Goal: Information Seeking & Learning: Learn about a topic

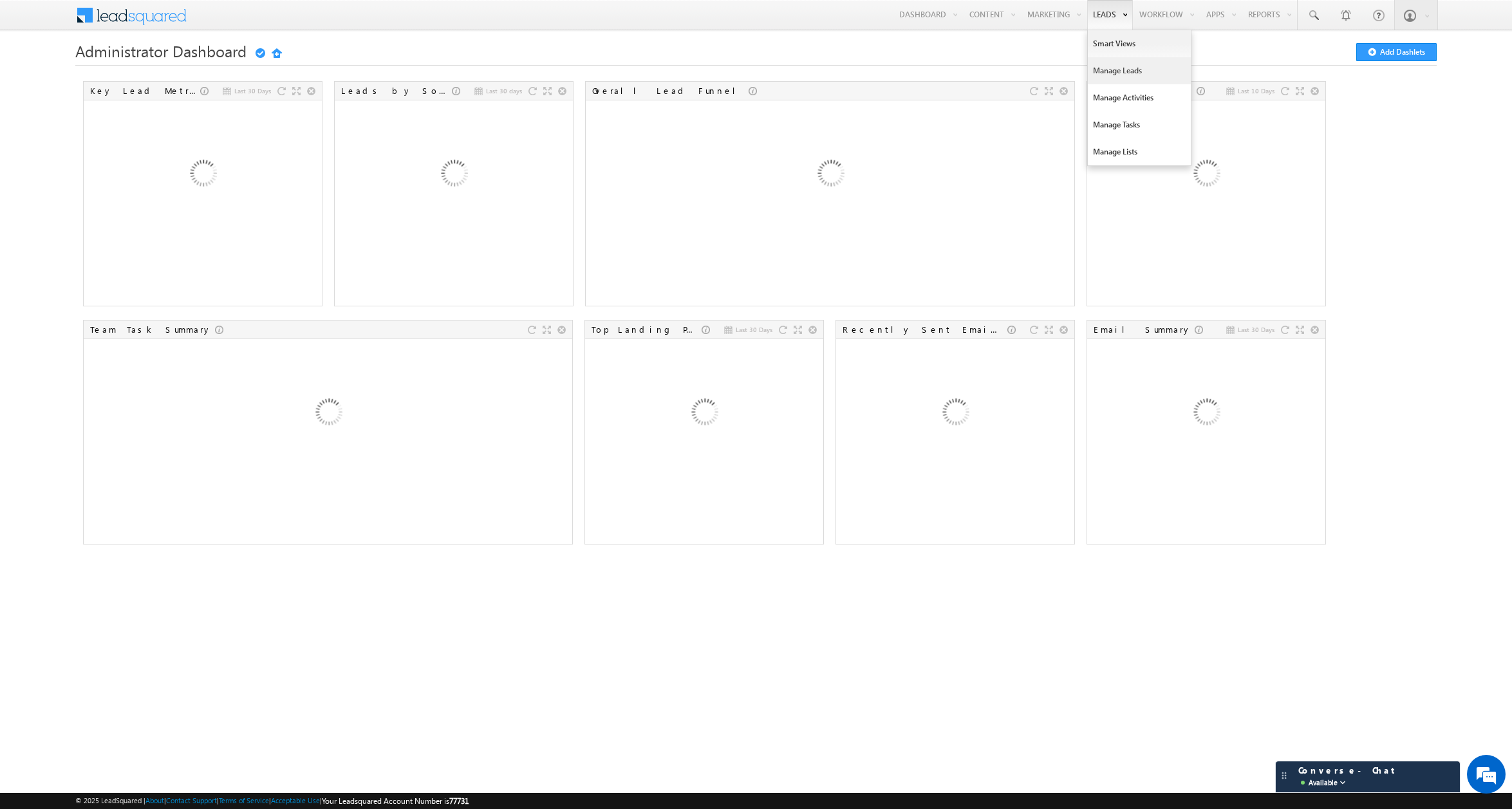
click at [1103, 71] on link "Manage Leads" at bounding box center [1139, 71] width 103 height 27
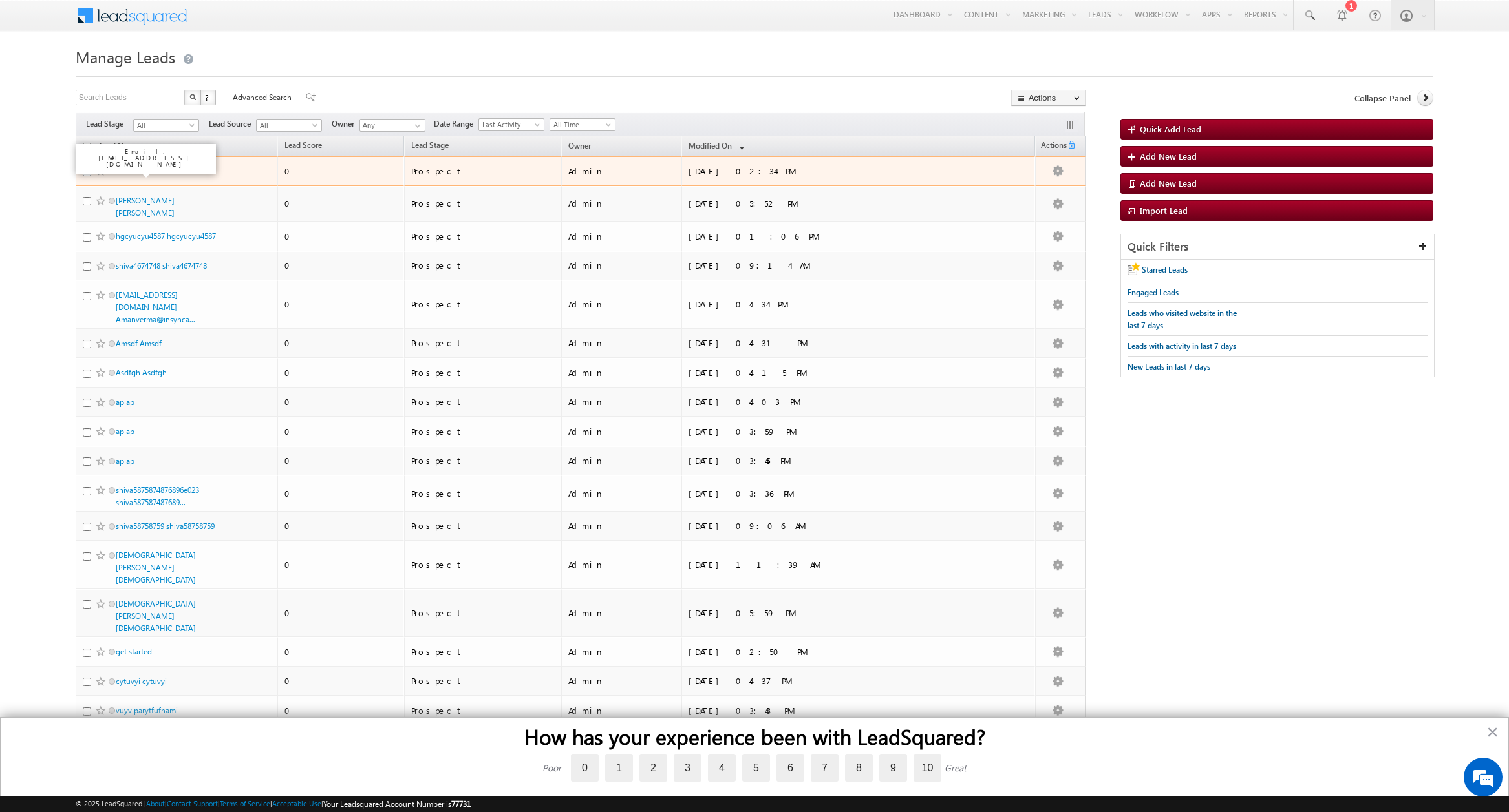
click at [127, 171] on link "AP AP" at bounding box center [126, 171] width 21 height 9
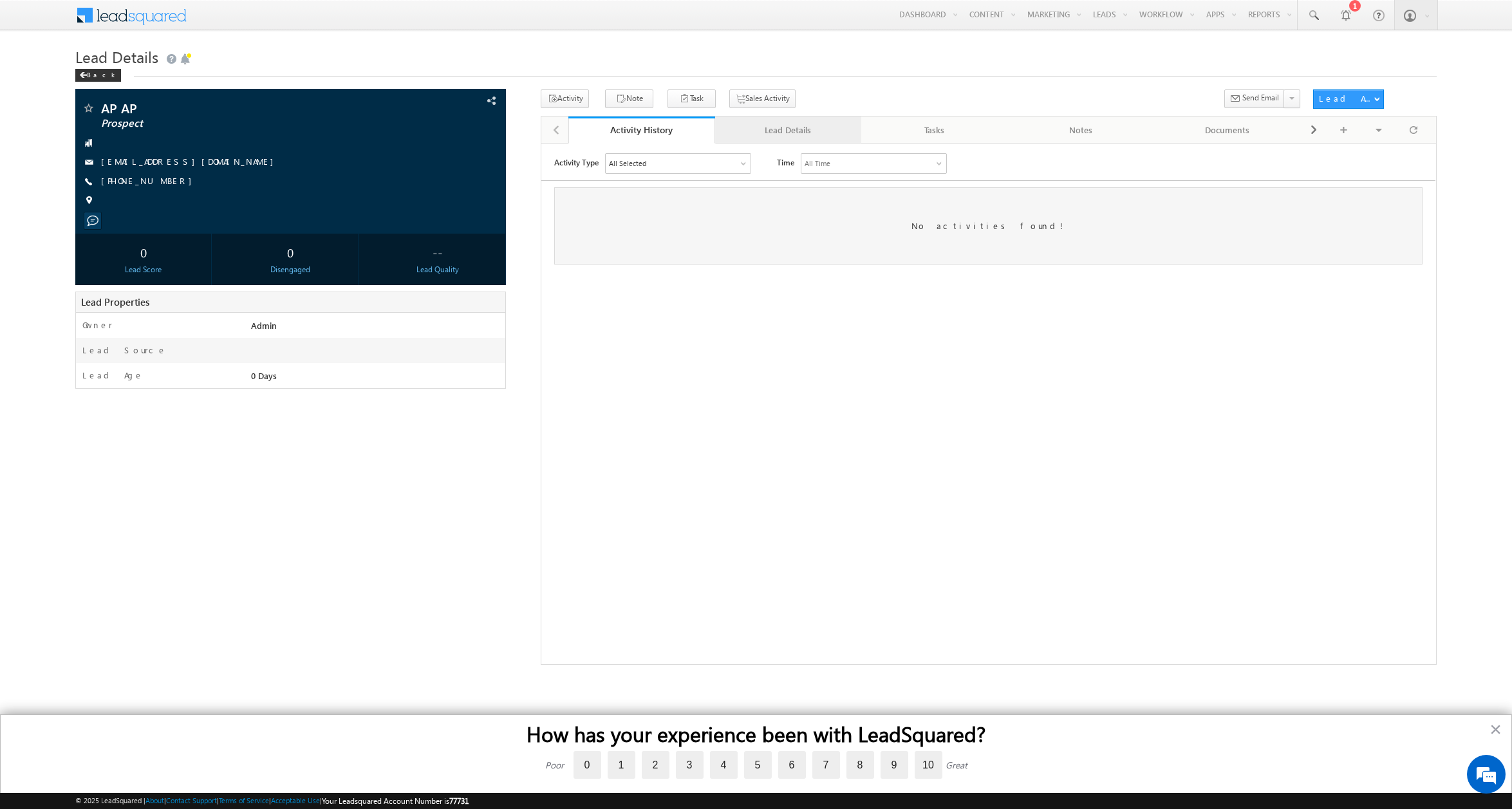
click at [787, 132] on div "Lead Details" at bounding box center [788, 130] width 125 height 15
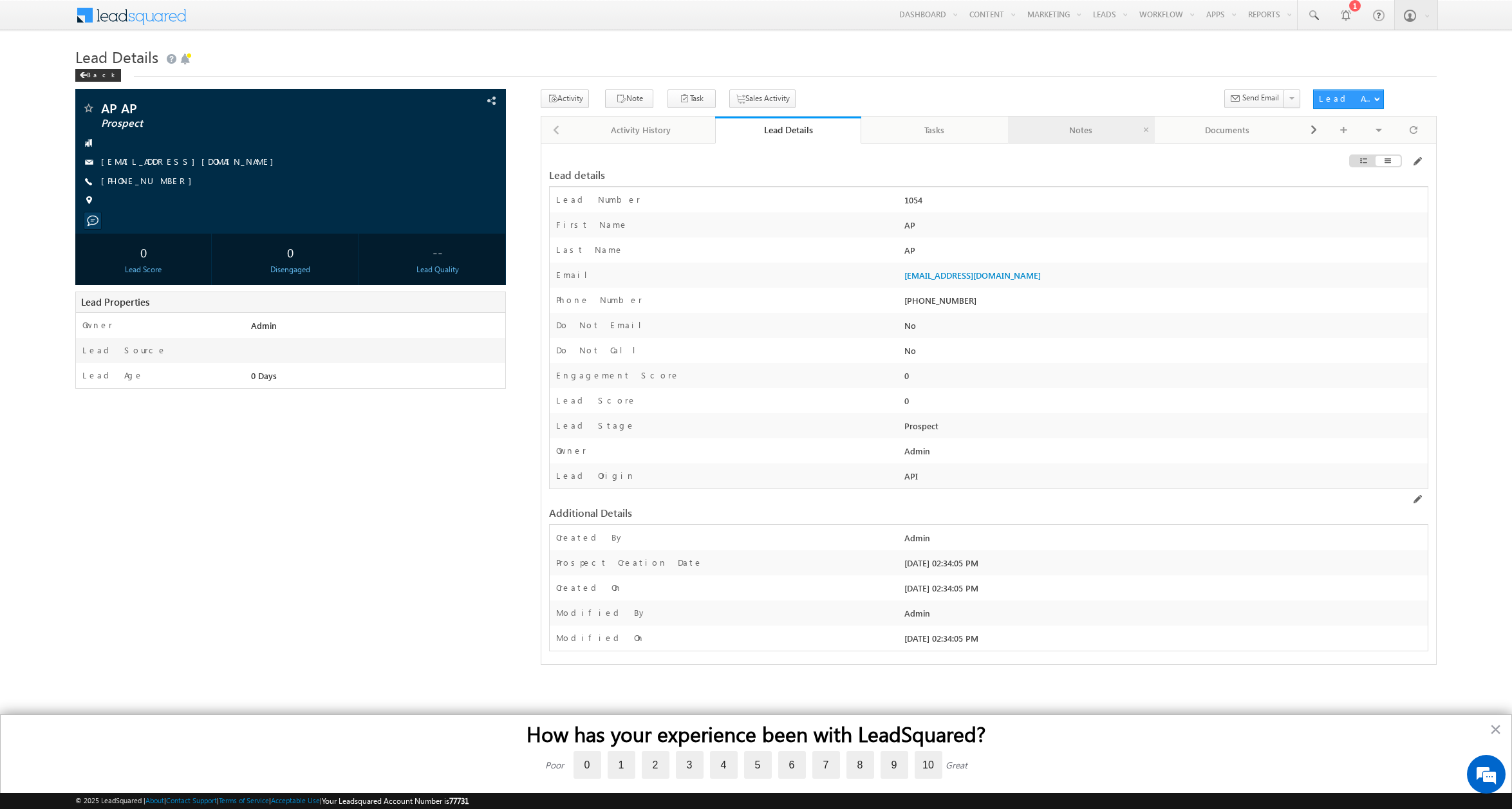
click at [1074, 130] on div "Notes" at bounding box center [1080, 130] width 125 height 15
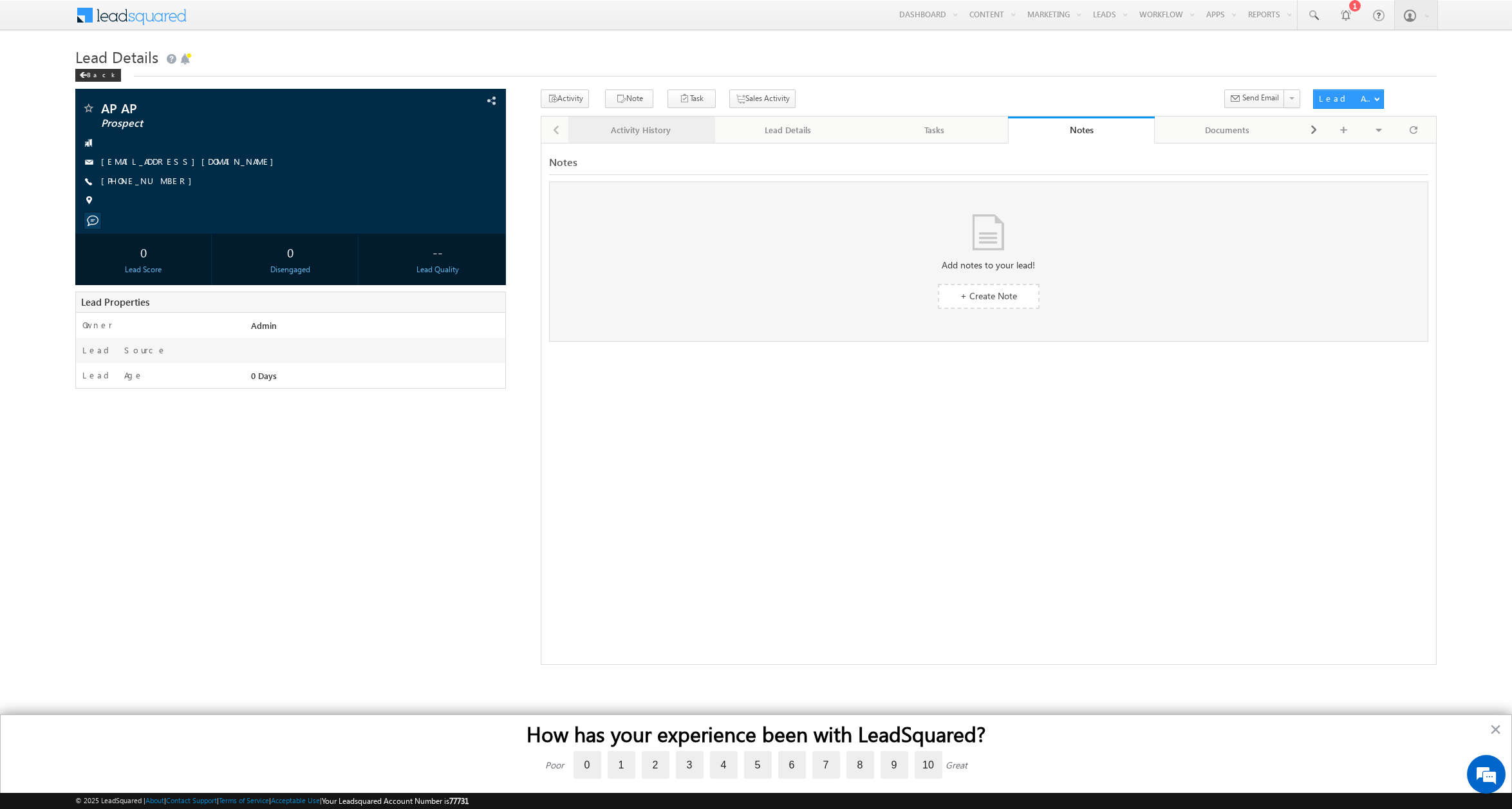
click at [629, 132] on div "Activity History" at bounding box center [641, 130] width 125 height 15
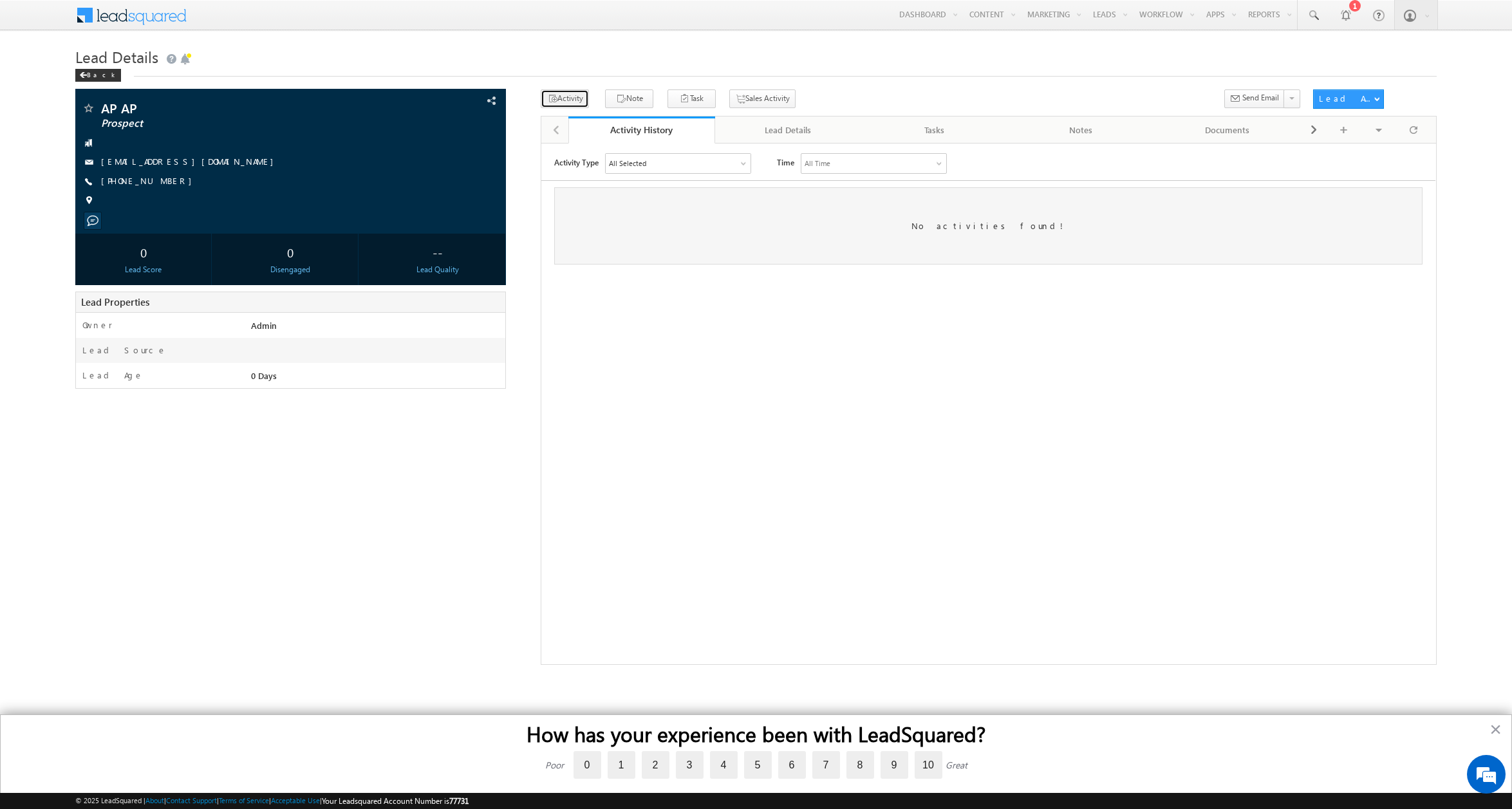
click at [562, 100] on button "Activity" at bounding box center [565, 99] width 48 height 19
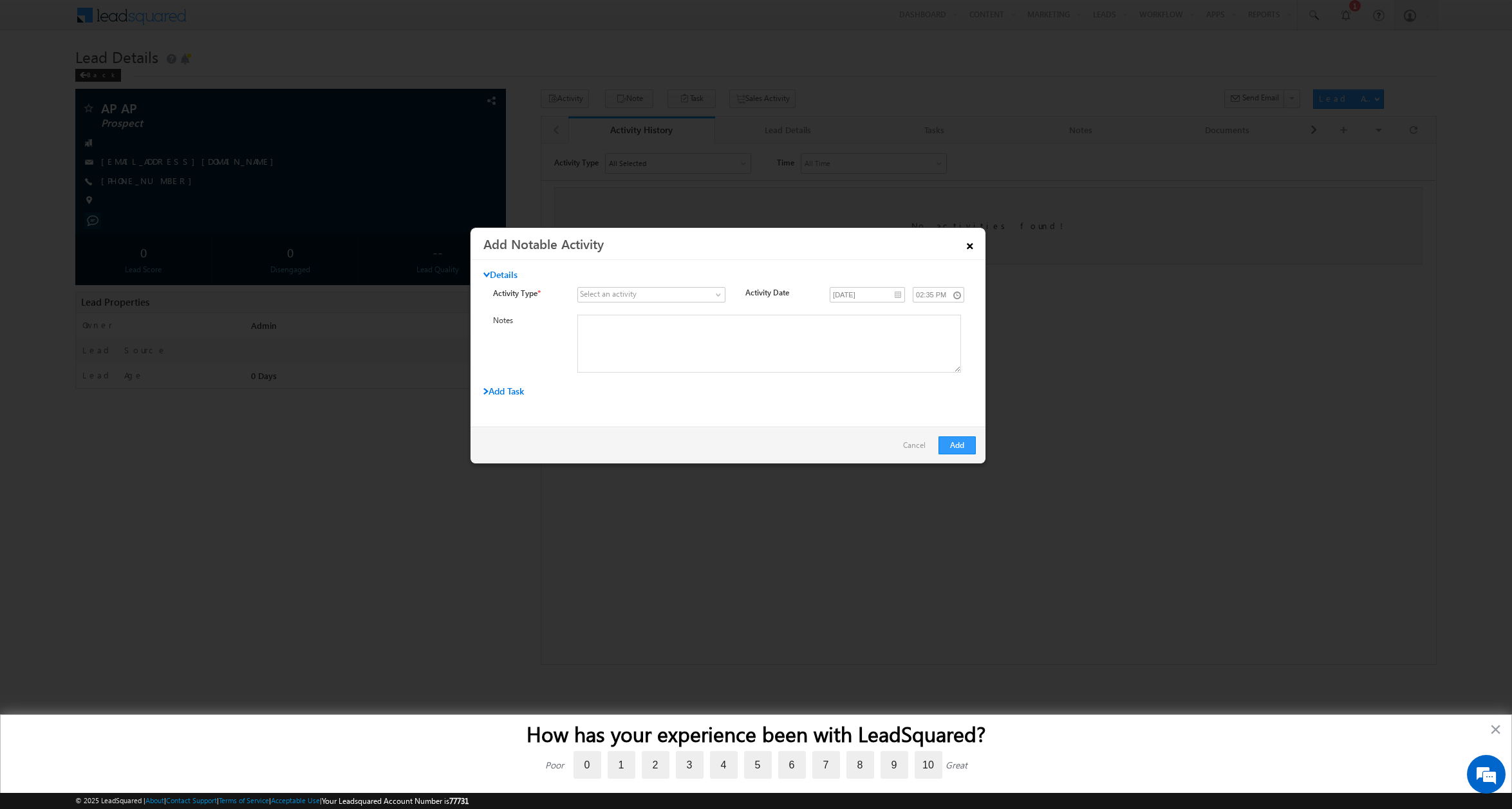
click at [966, 245] on link "×" at bounding box center [970, 244] width 22 height 22
